Goal: Transaction & Acquisition: Purchase product/service

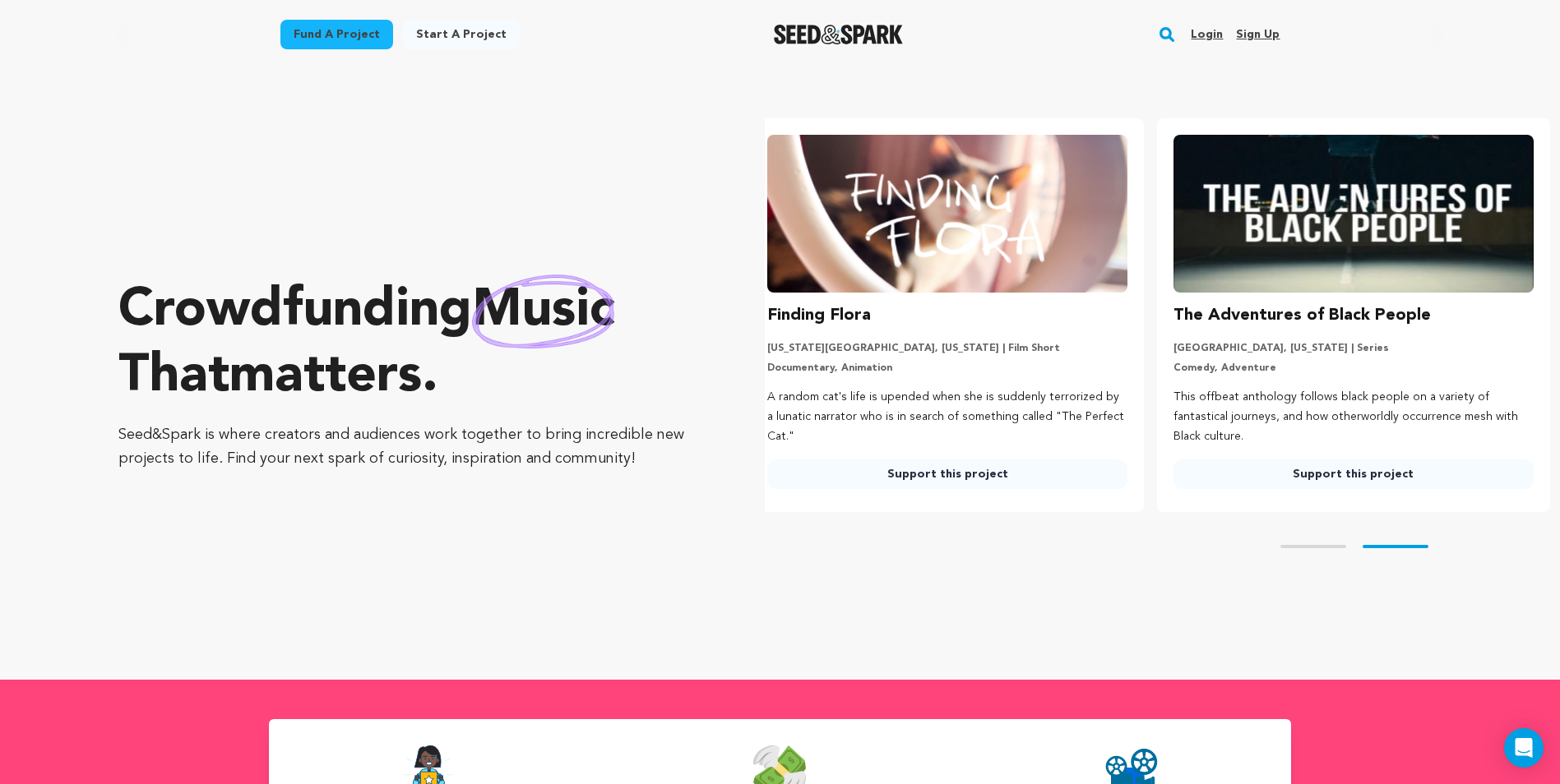
click at [363, 25] on link "Fund a project" at bounding box center [337, 34] width 112 height 30
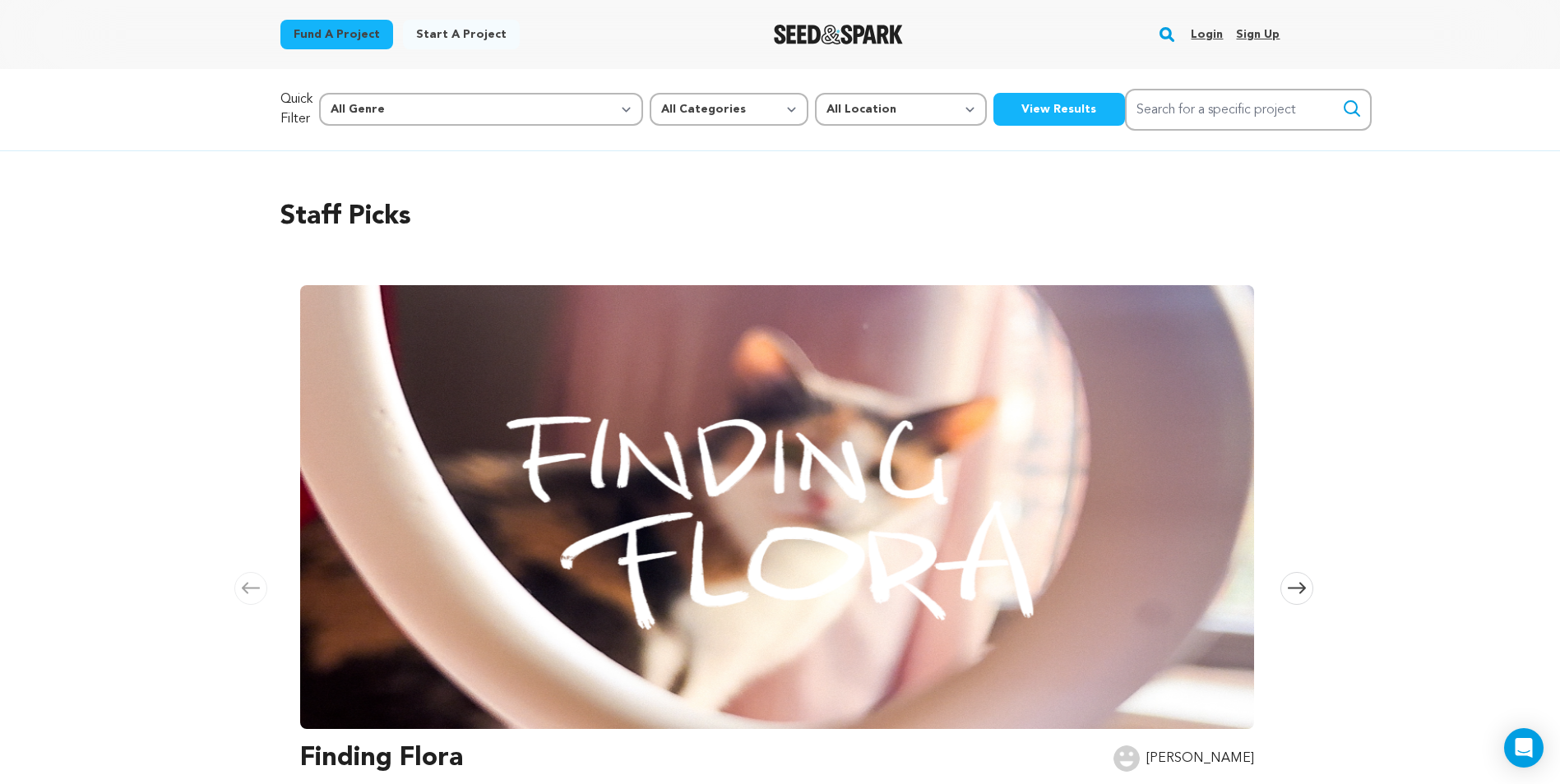
click at [993, 111] on button "View Results" at bounding box center [1059, 109] width 132 height 32
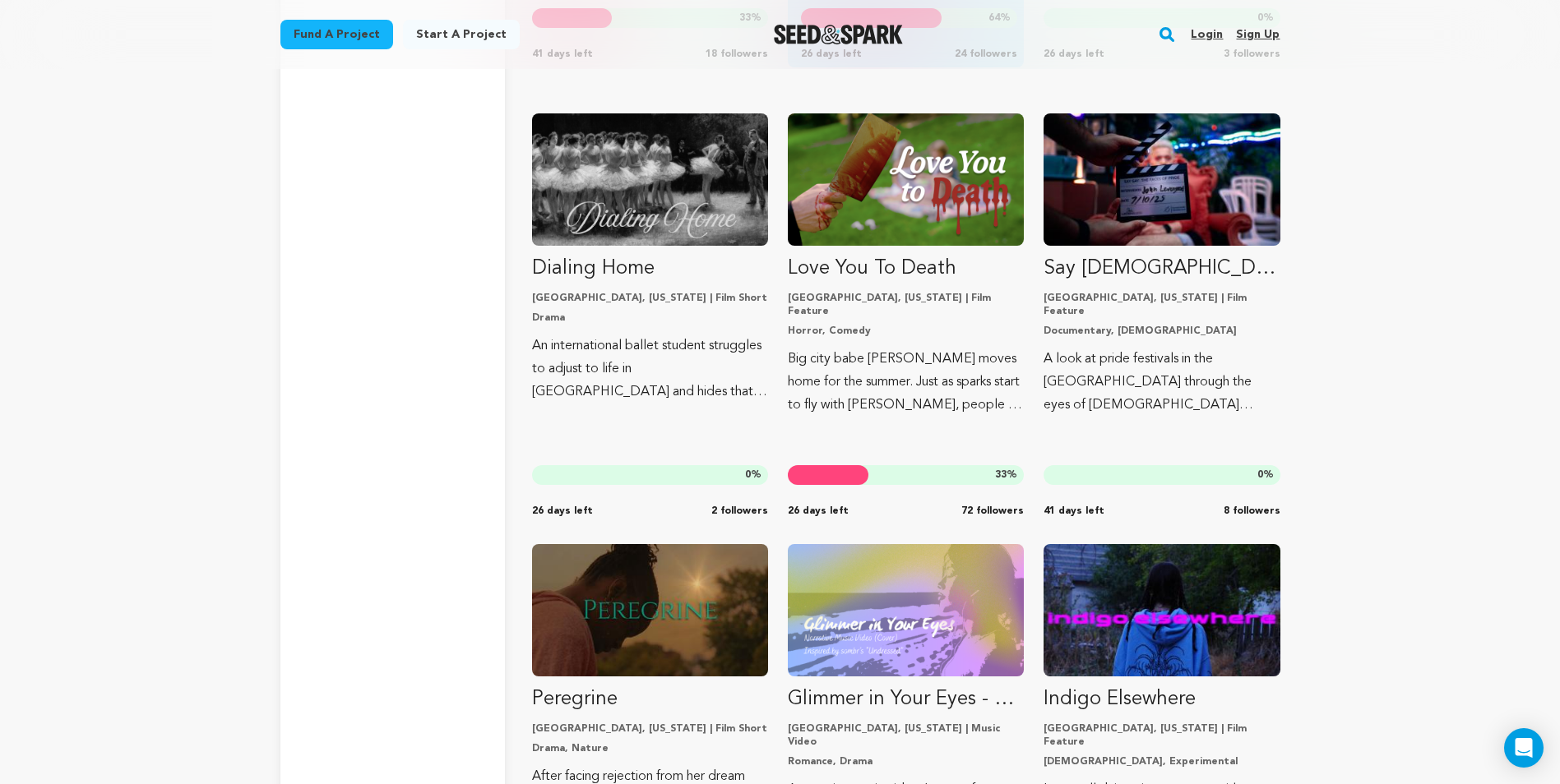
scroll to position [3698, 0]
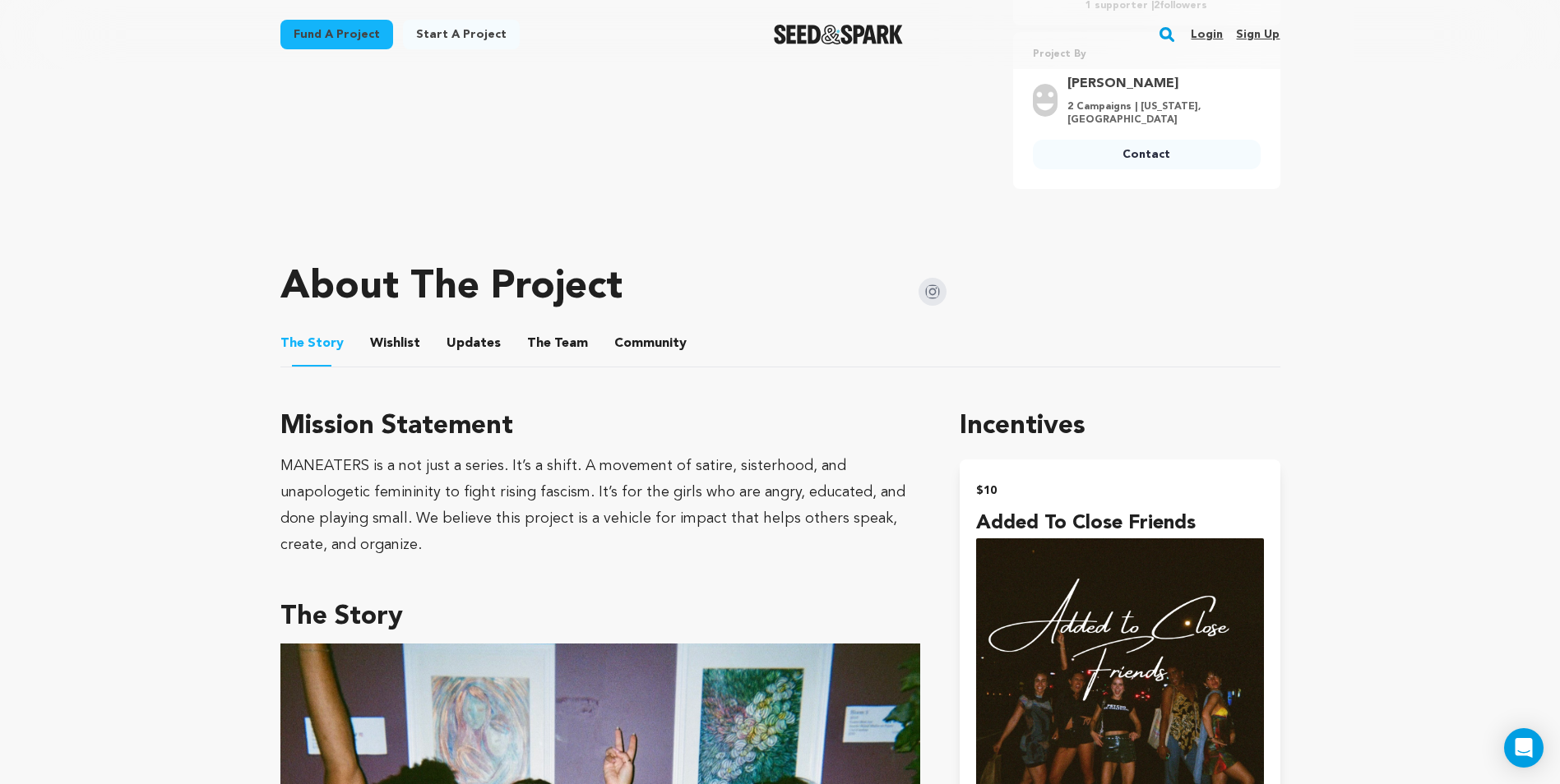
scroll to position [658, 0]
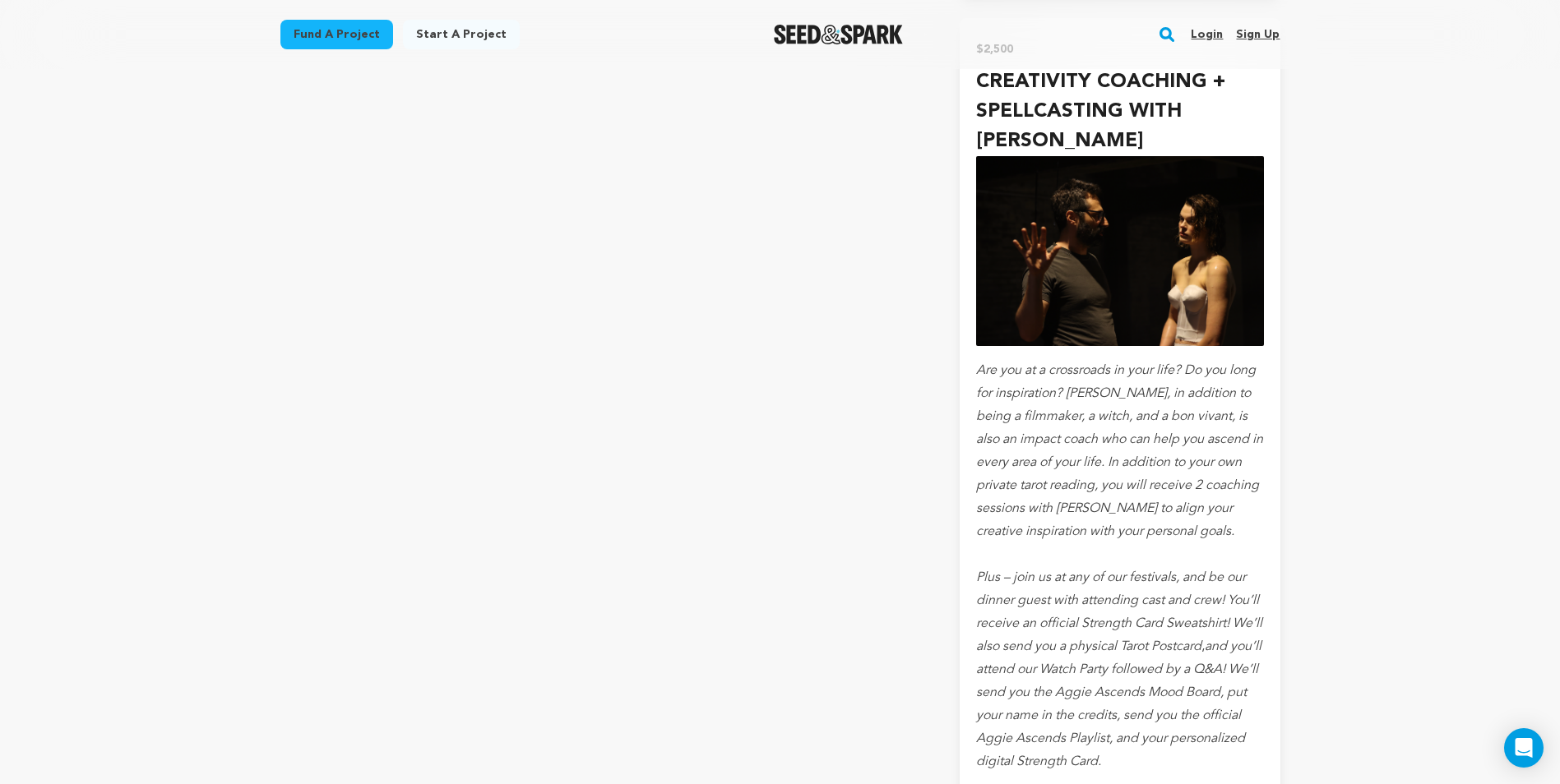
scroll to position [6266, 0]
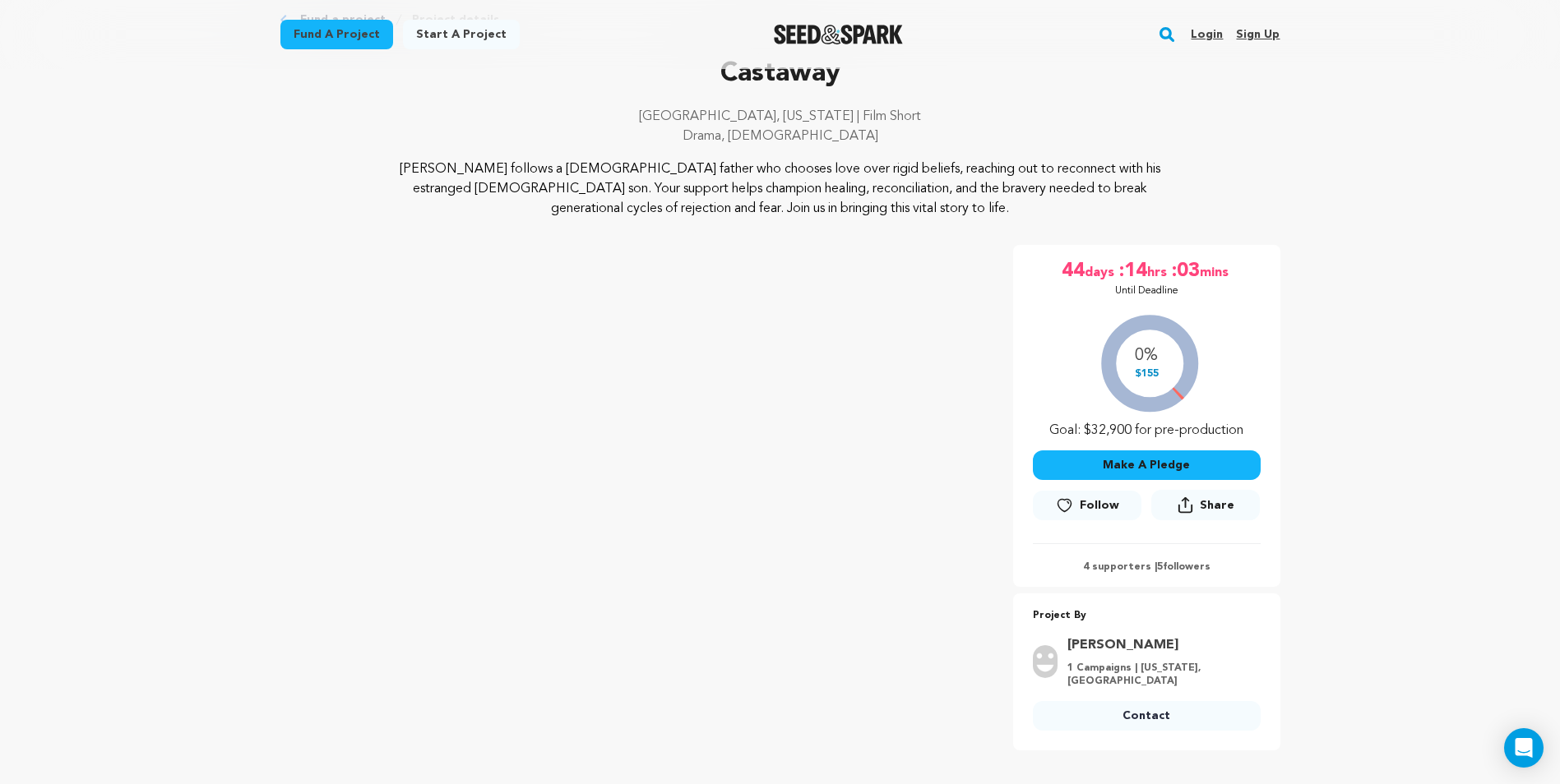
scroll to position [166, 0]
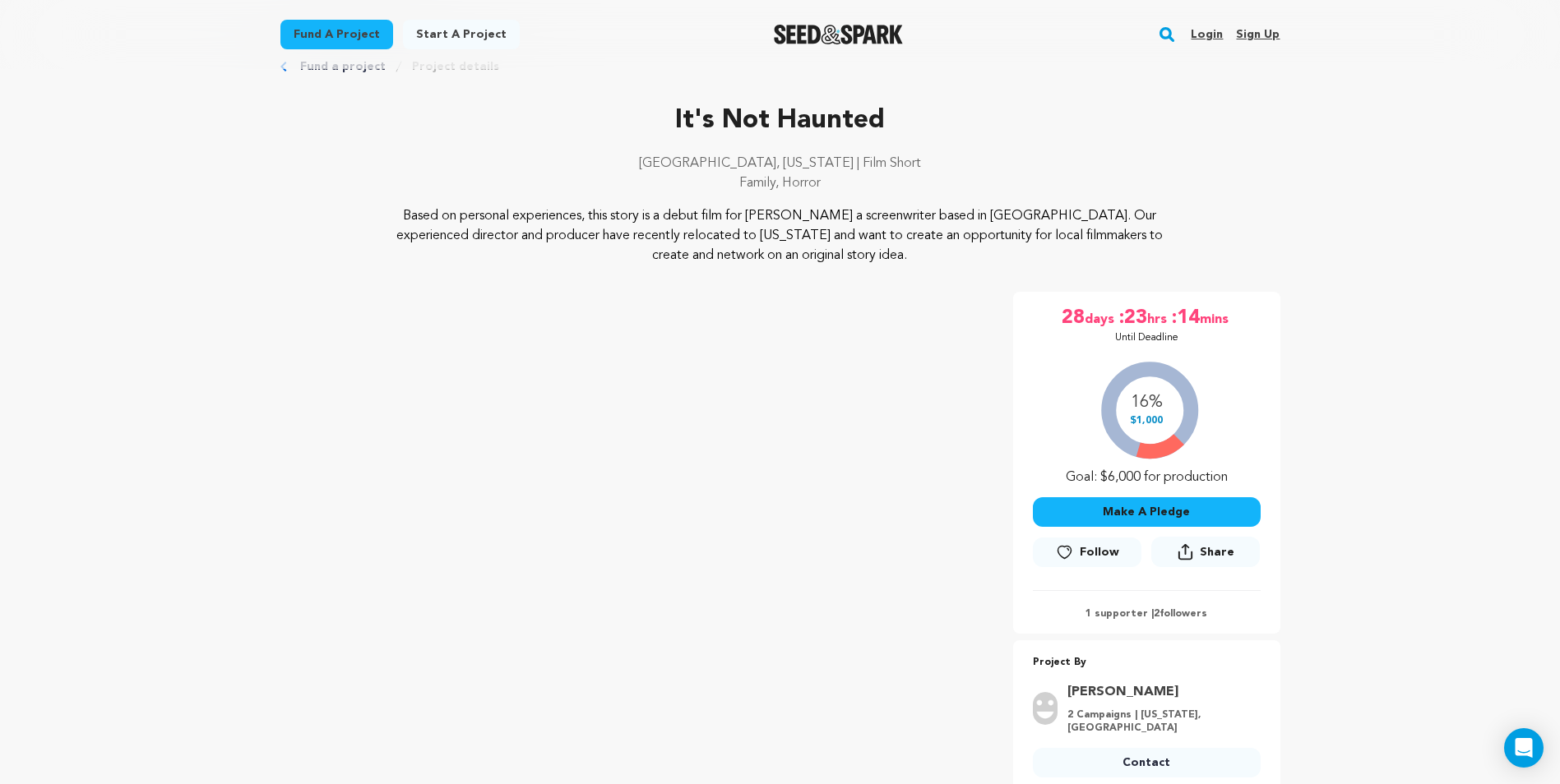
scroll to position [164, 0]
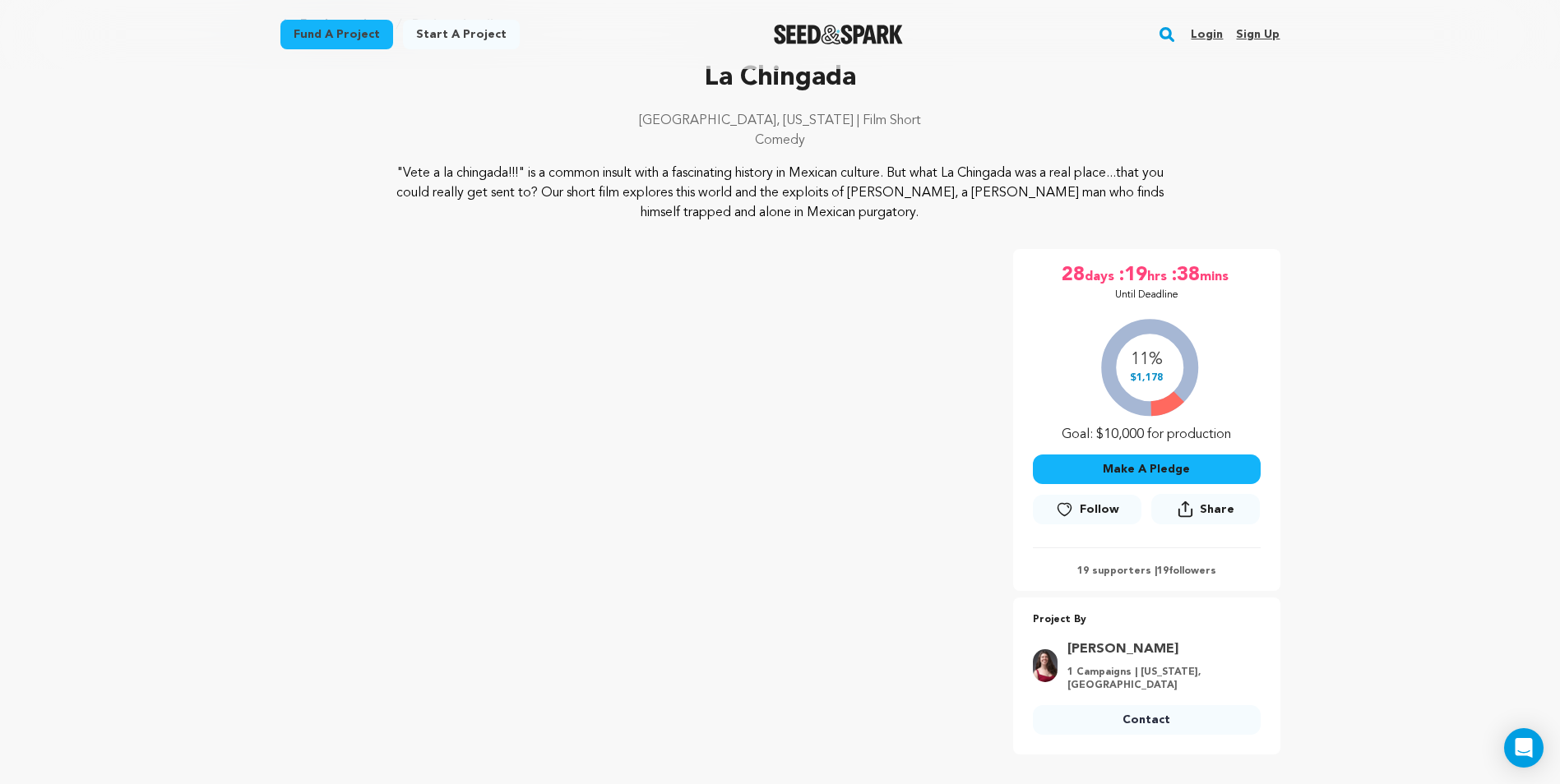
scroll to position [82, 0]
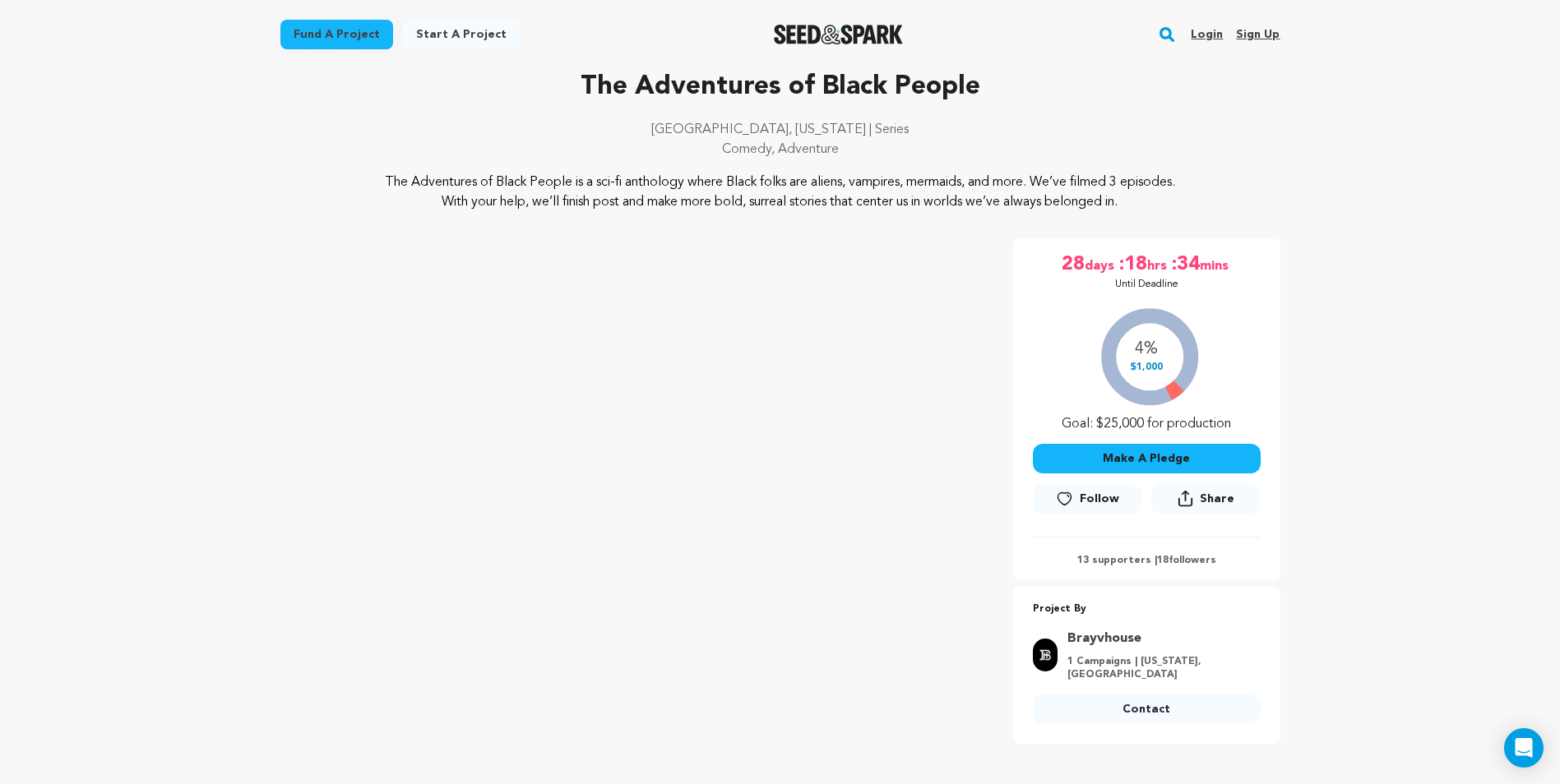
scroll to position [82, 0]
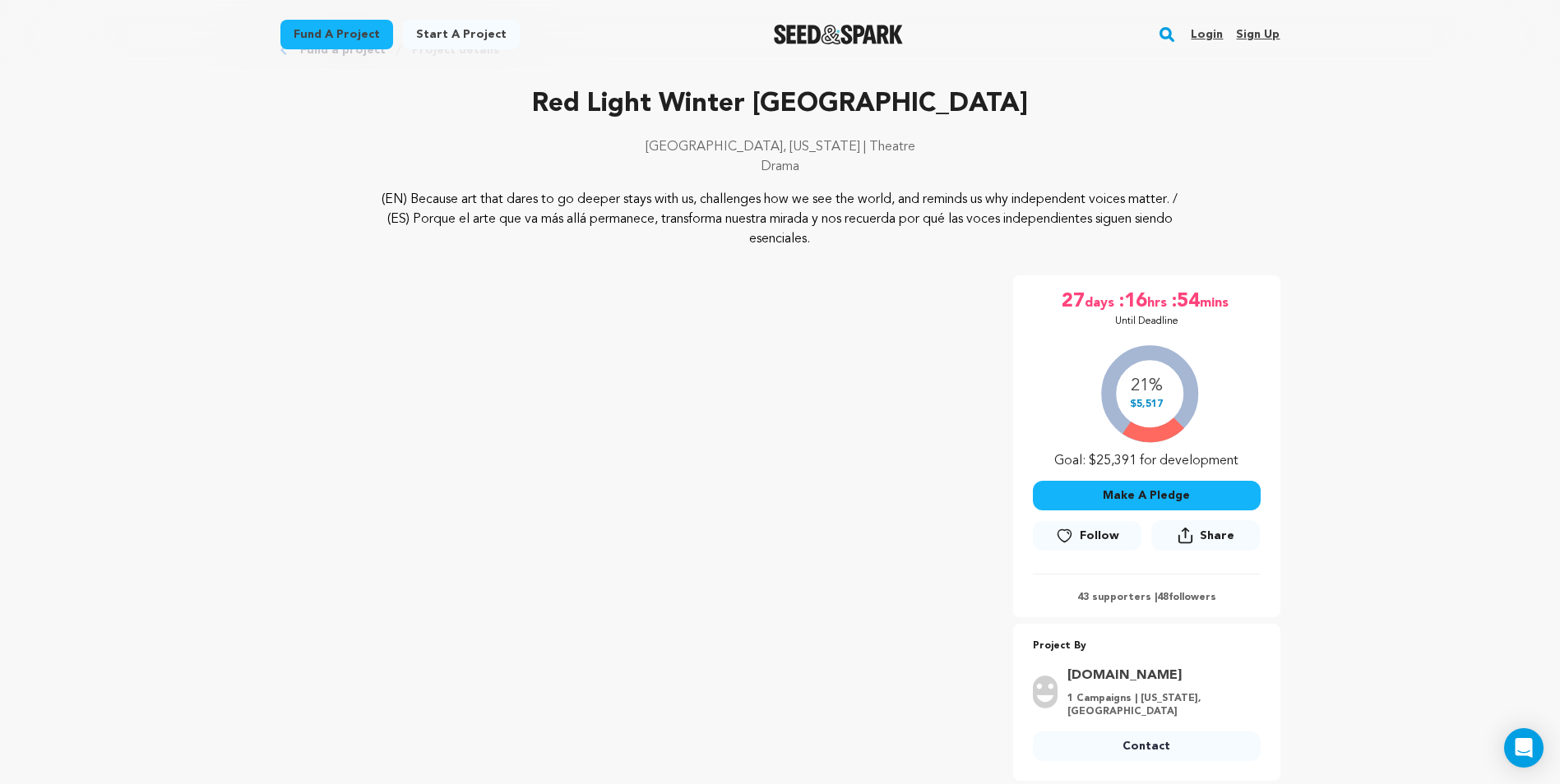
scroll to position [82, 0]
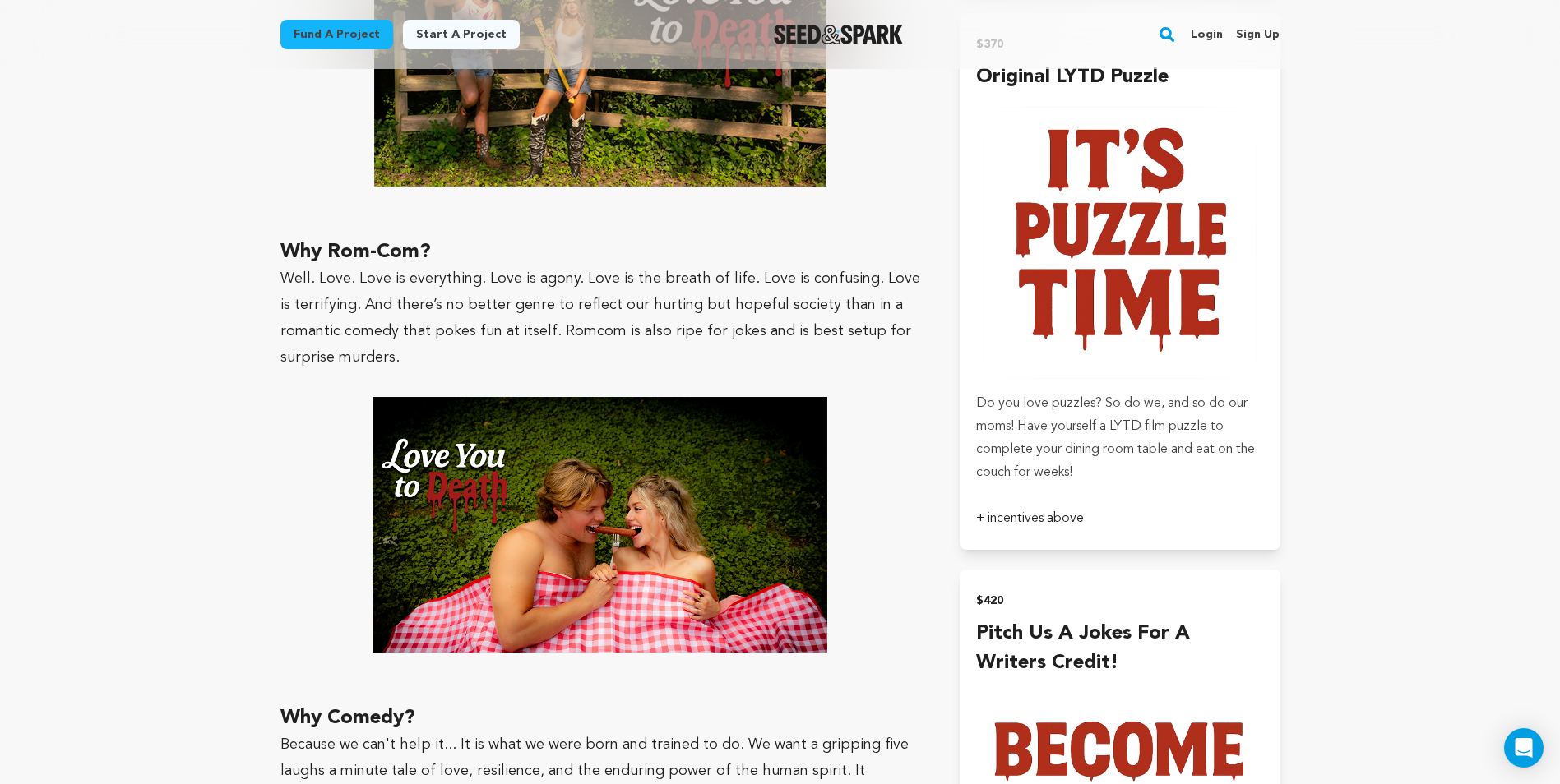
scroll to position [3137, 0]
